Goal: Task Accomplishment & Management: Complete application form

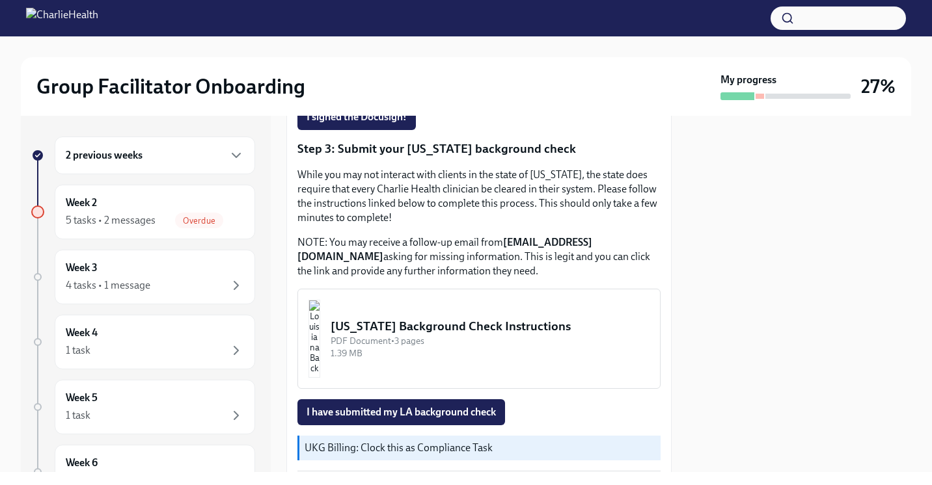
scroll to position [437, 0]
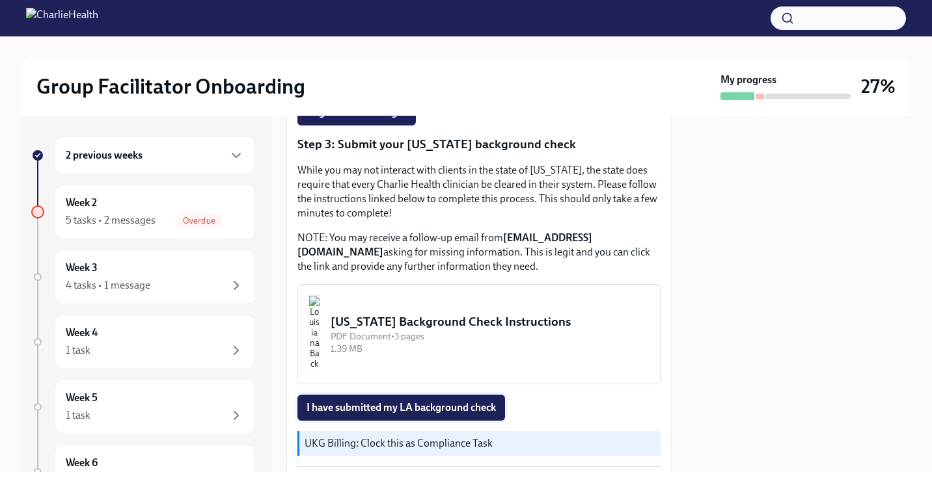
click at [470, 407] on span "I have submitted my LA background check" at bounding box center [400, 407] width 189 height 13
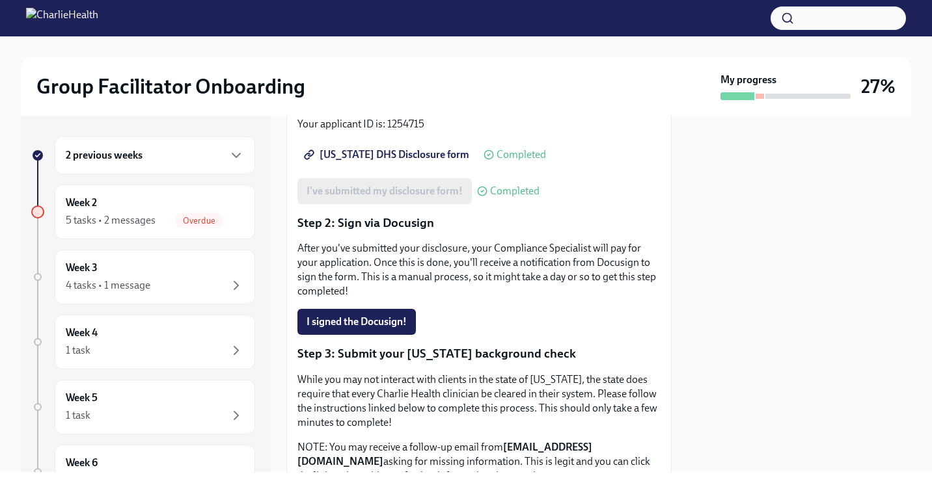
scroll to position [286, 0]
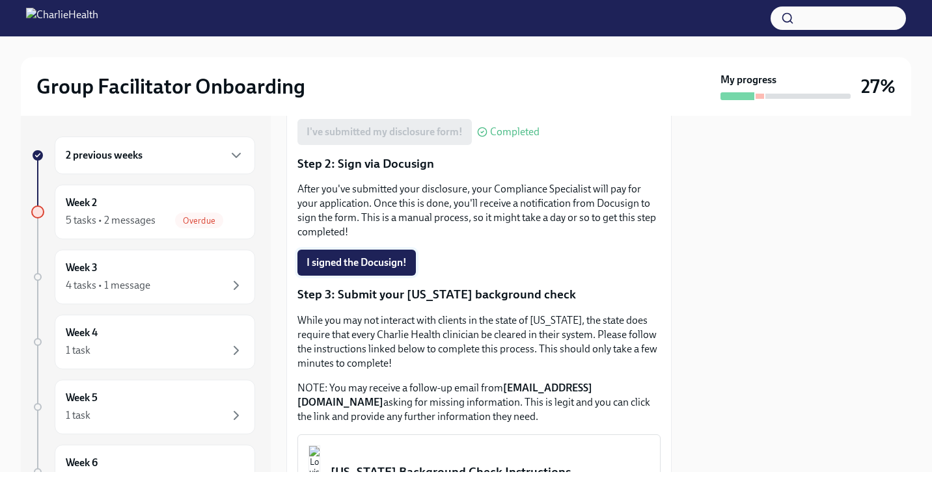
click at [384, 272] on button "I signed the Docusign!" at bounding box center [356, 263] width 118 height 26
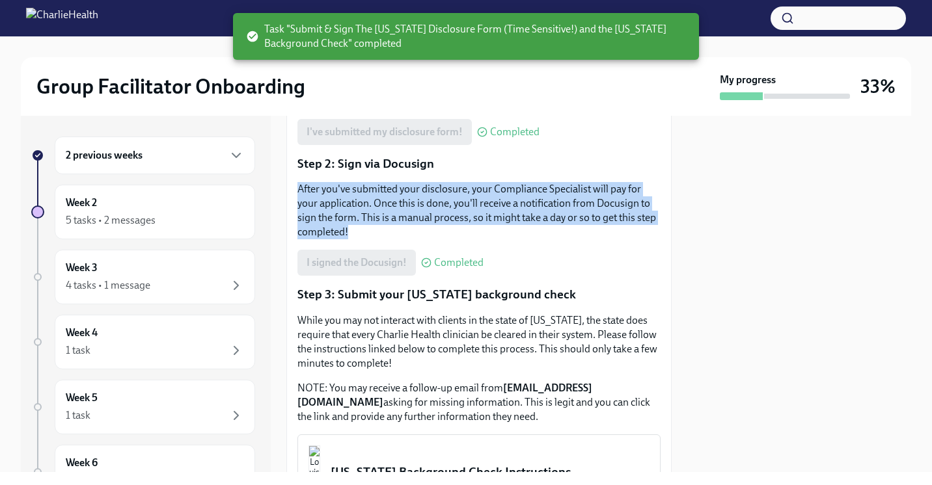
drag, startPoint x: 379, startPoint y: 231, endPoint x: 294, endPoint y: 186, distance: 96.3
click at [294, 185] on div "Approx completion time: 20mins Step 1: Submit your disclosure Follow the link b…" at bounding box center [478, 286] width 385 height 683
copy p "After you've submitted your disclosure, your Compliance Specialist will pay for…"
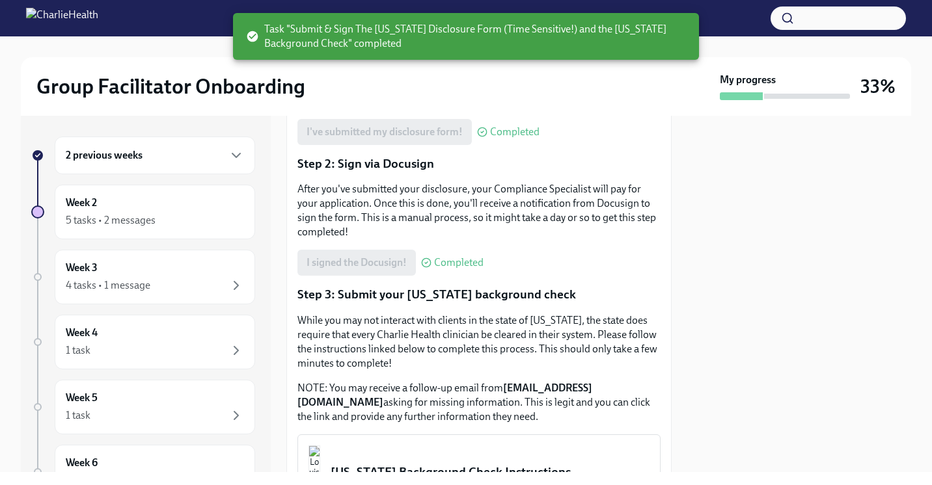
click at [628, 262] on div "I signed the Docusign! Completed" at bounding box center [478, 263] width 363 height 26
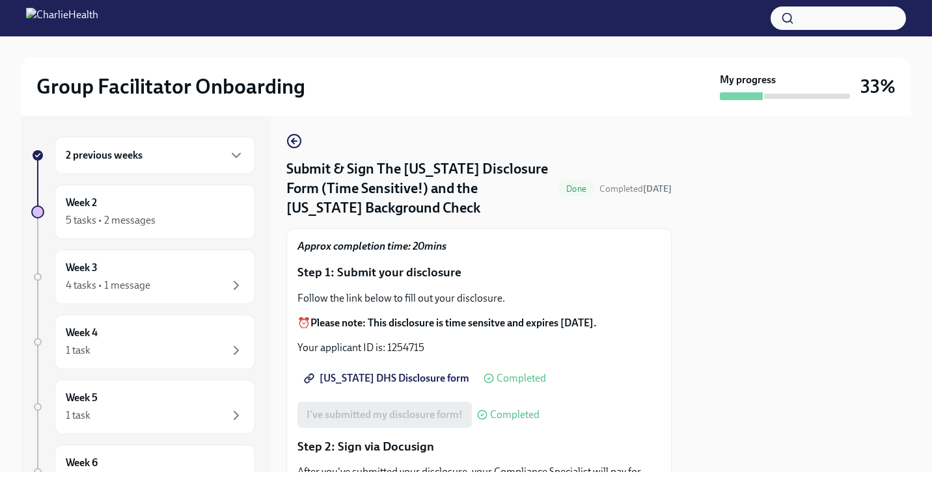
scroll to position [0, 0]
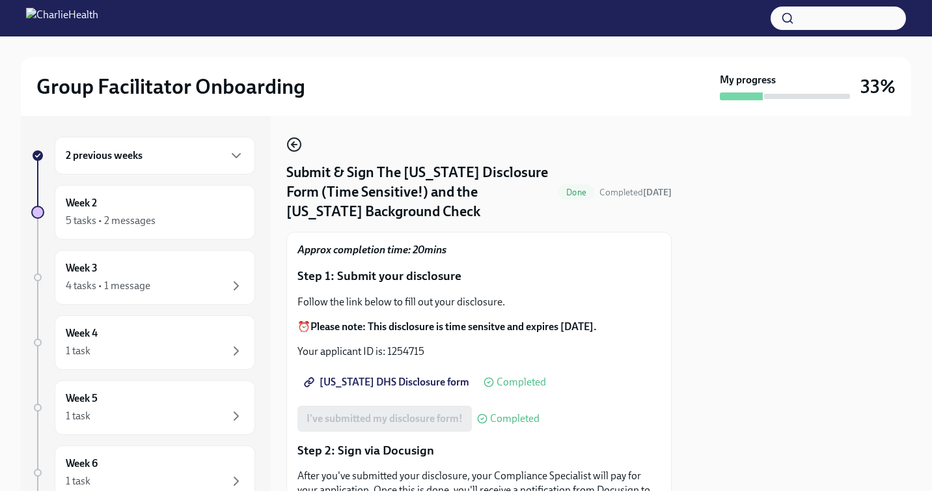
click at [295, 147] on icon "button" at bounding box center [294, 145] width 16 height 16
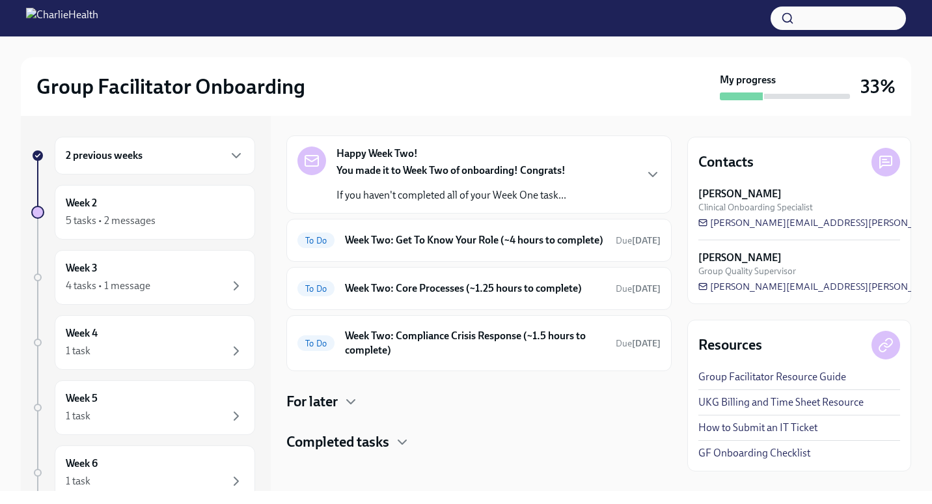
scroll to position [56, 0]
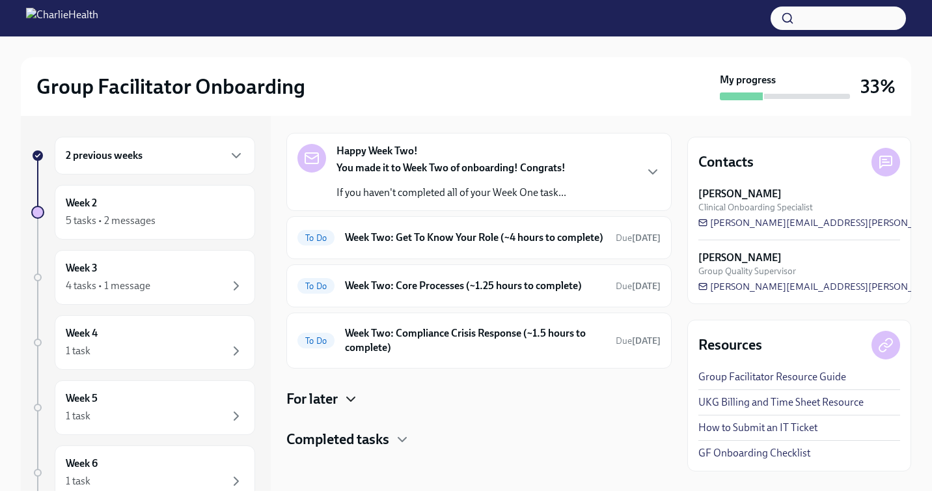
click at [349, 401] on icon "button" at bounding box center [351, 399] width 16 height 16
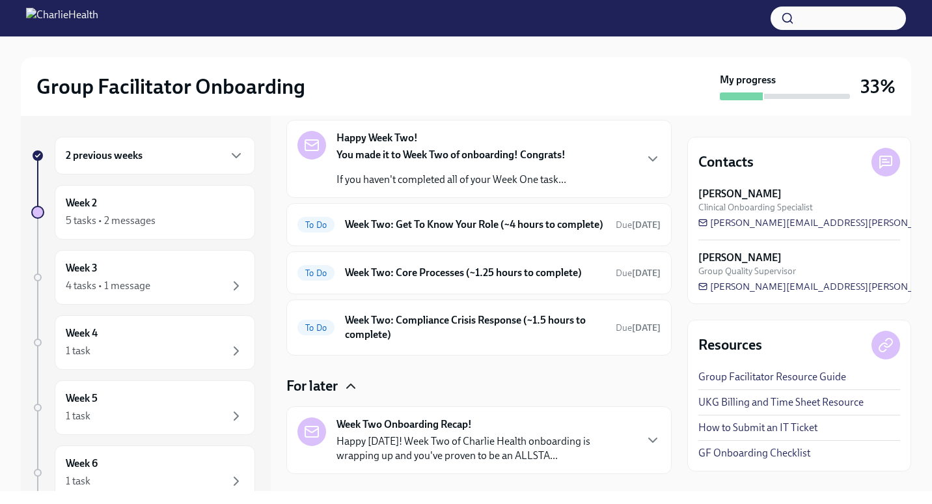
scroll to position [134, 0]
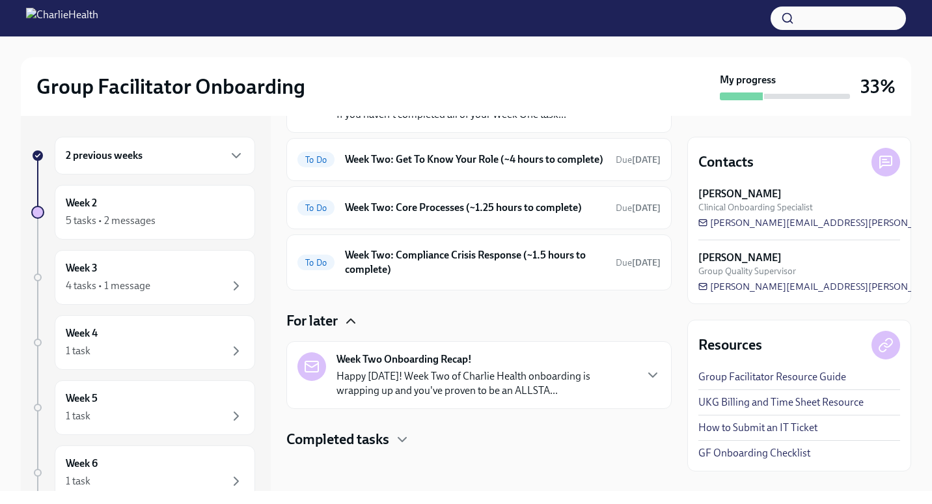
click at [371, 442] on h4 "Completed tasks" at bounding box center [337, 439] width 103 height 20
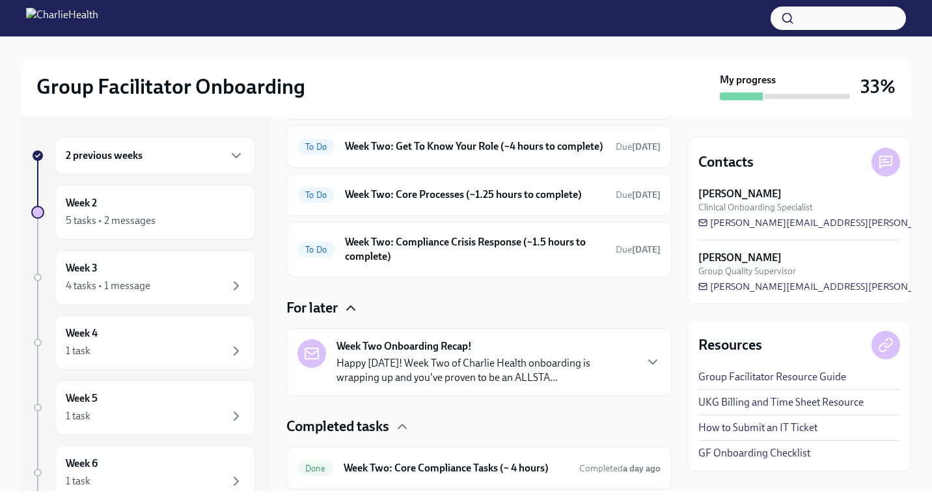
scroll to position [254, 0]
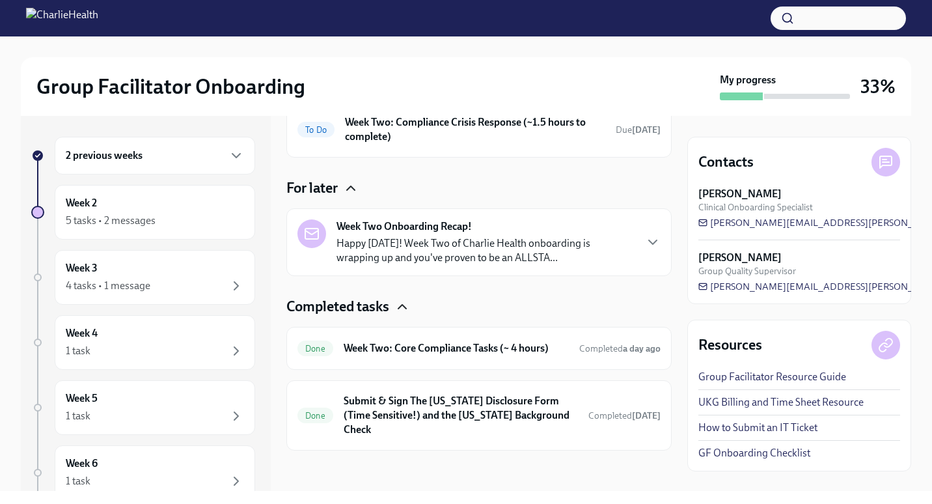
click at [401, 314] on icon "button" at bounding box center [402, 307] width 16 height 16
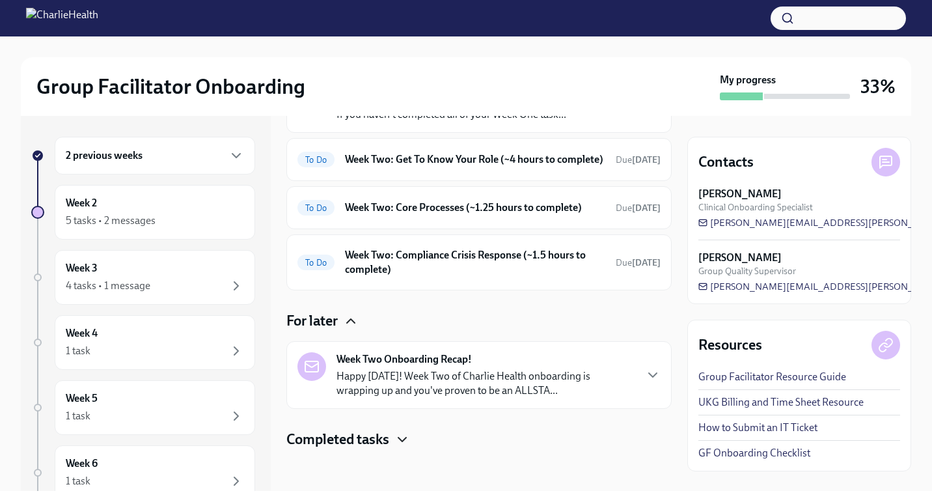
scroll to position [134, 0]
click at [347, 323] on icon "button" at bounding box center [351, 321] width 16 height 16
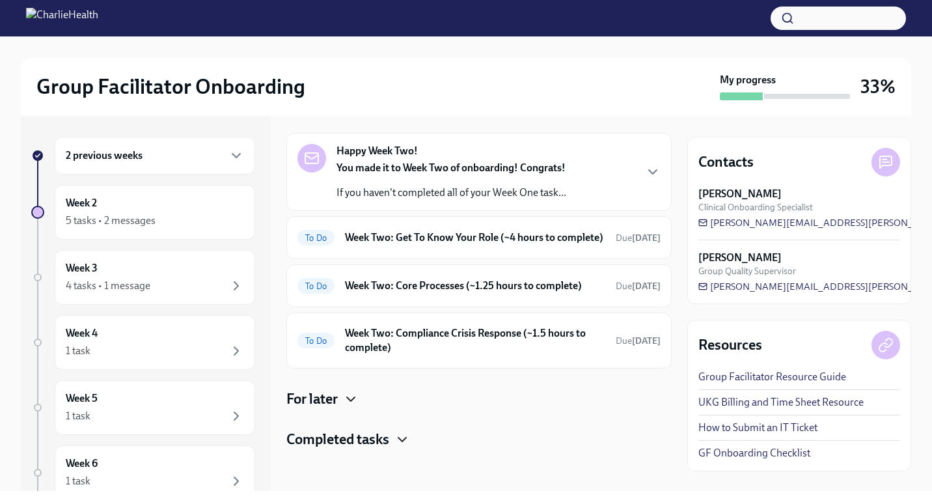
scroll to position [0, 0]
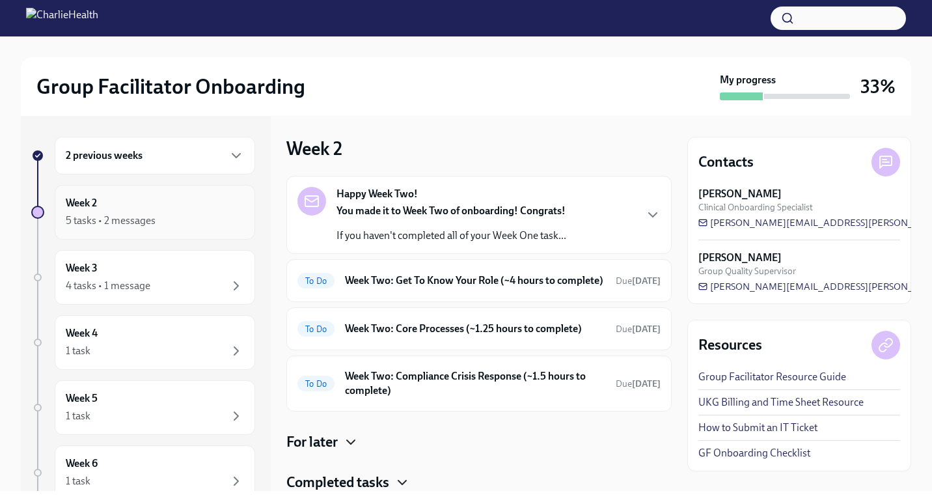
click at [194, 209] on div "Week 2 5 tasks • 2 messages" at bounding box center [155, 212] width 178 height 33
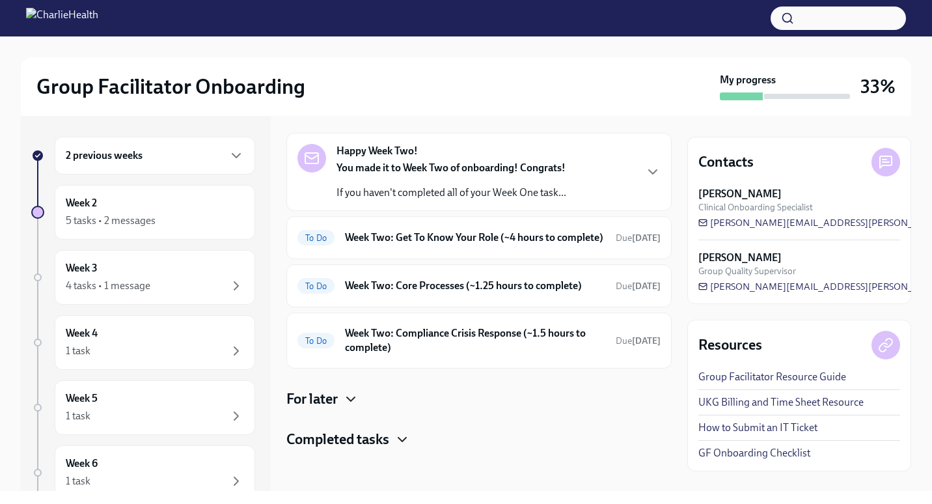
click at [353, 400] on icon "button" at bounding box center [351, 399] width 8 height 4
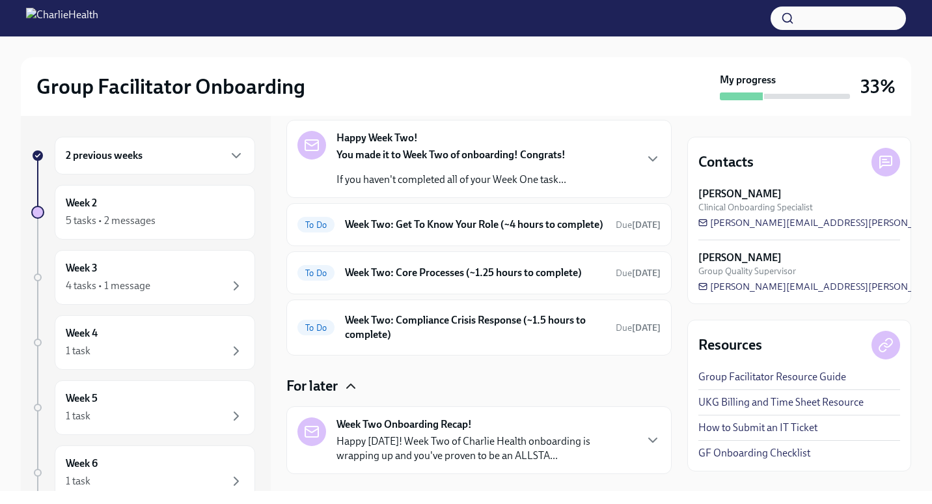
click at [353, 394] on icon "button" at bounding box center [351, 386] width 16 height 16
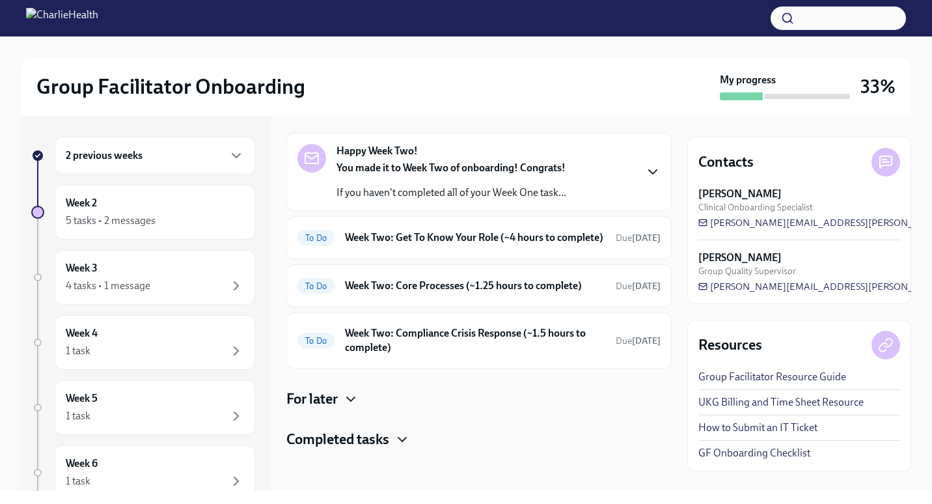
click at [645, 166] on icon "button" at bounding box center [653, 172] width 16 height 16
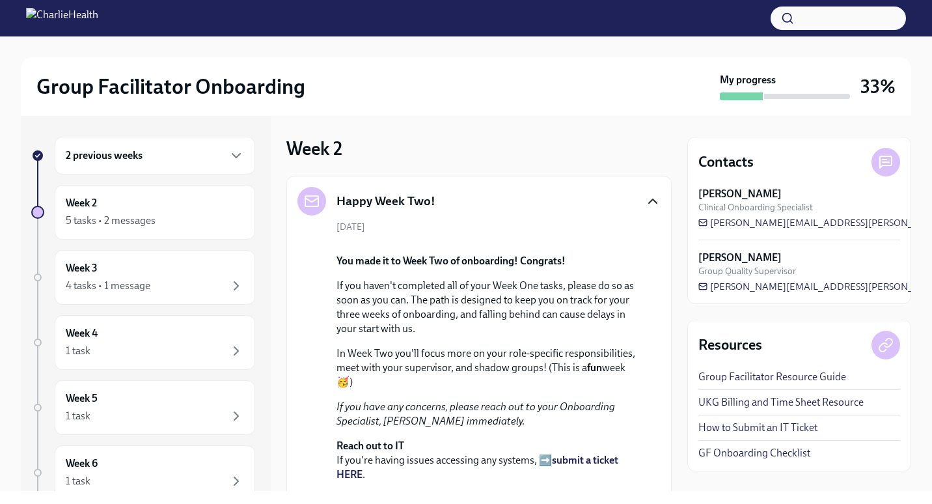
scroll to position [0, 0]
click at [645, 206] on icon "button" at bounding box center [653, 201] width 16 height 16
